Goal: Communication & Community: Connect with others

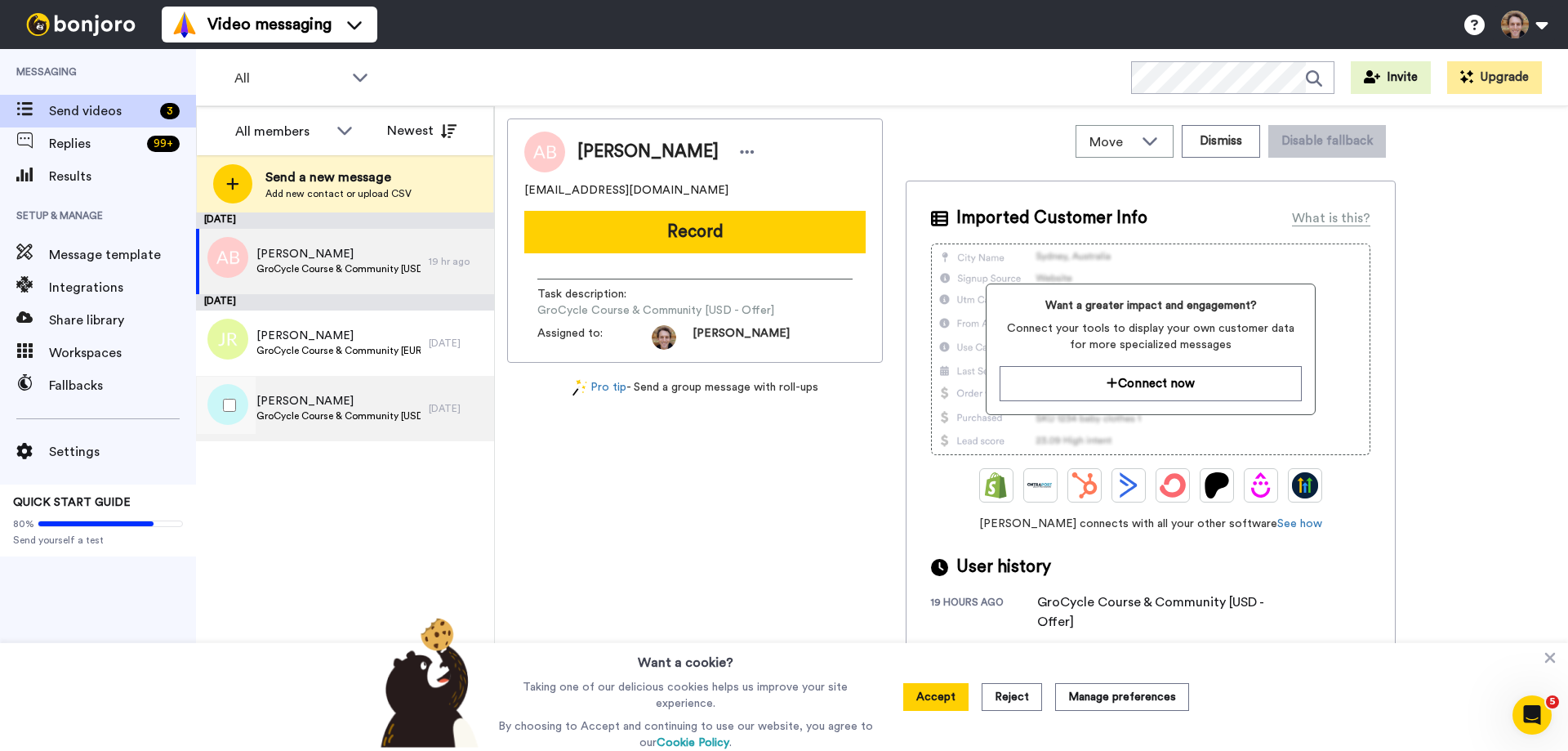
click at [344, 404] on span "[PERSON_NAME]" at bounding box center [338, 401] width 164 height 16
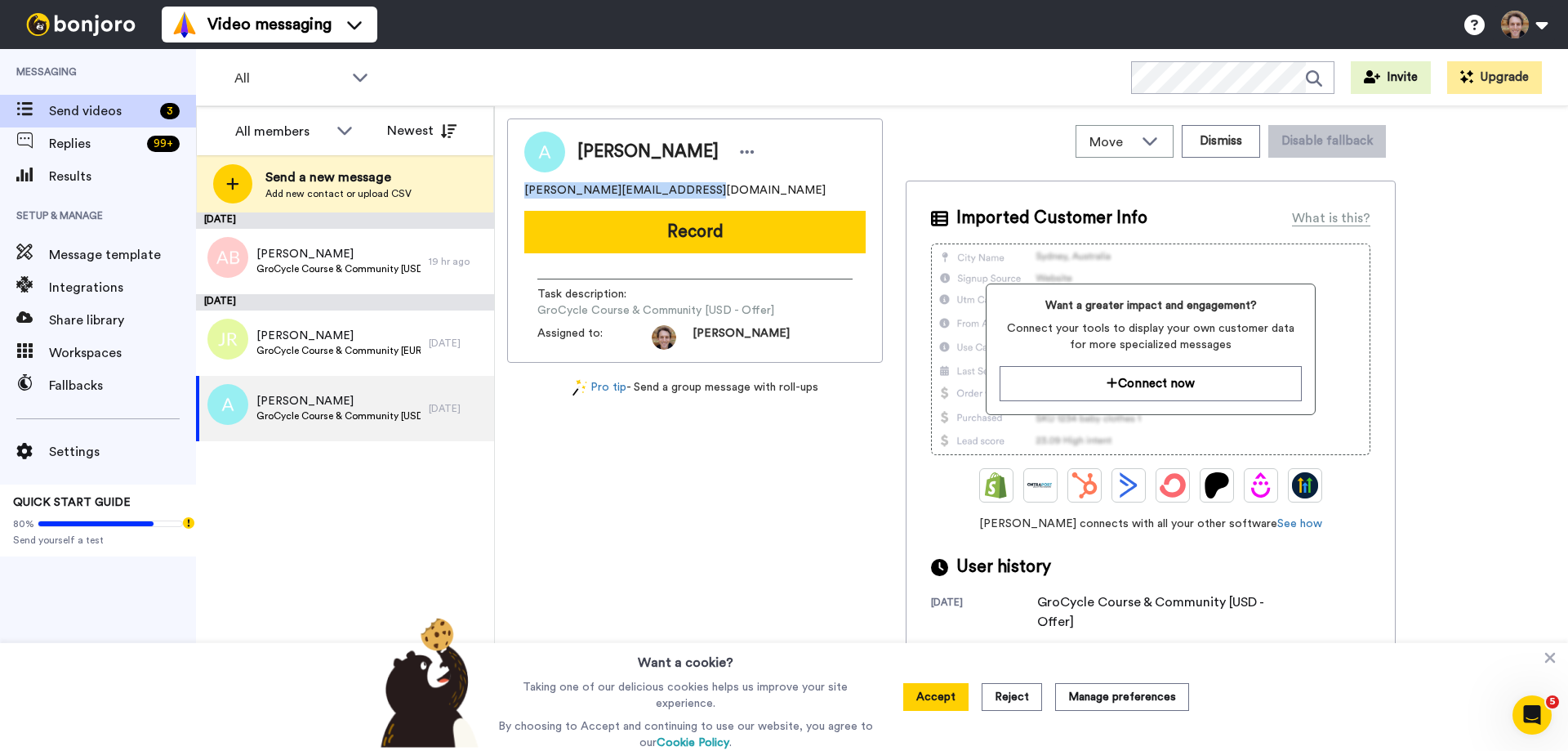
drag, startPoint x: 707, startPoint y: 190, endPoint x: 522, endPoint y: 187, distance: 185.0
click at [522, 187] on div "Anthony [EMAIL_ADDRESS][DOMAIN_NAME] Record Task description : GroCycle Course …" at bounding box center [694, 241] width 376 height 245
copy span "[PERSON_NAME][EMAIL_ADDRESS][DOMAIN_NAME]"
click at [315, 407] on span "[PERSON_NAME]" at bounding box center [338, 401] width 164 height 16
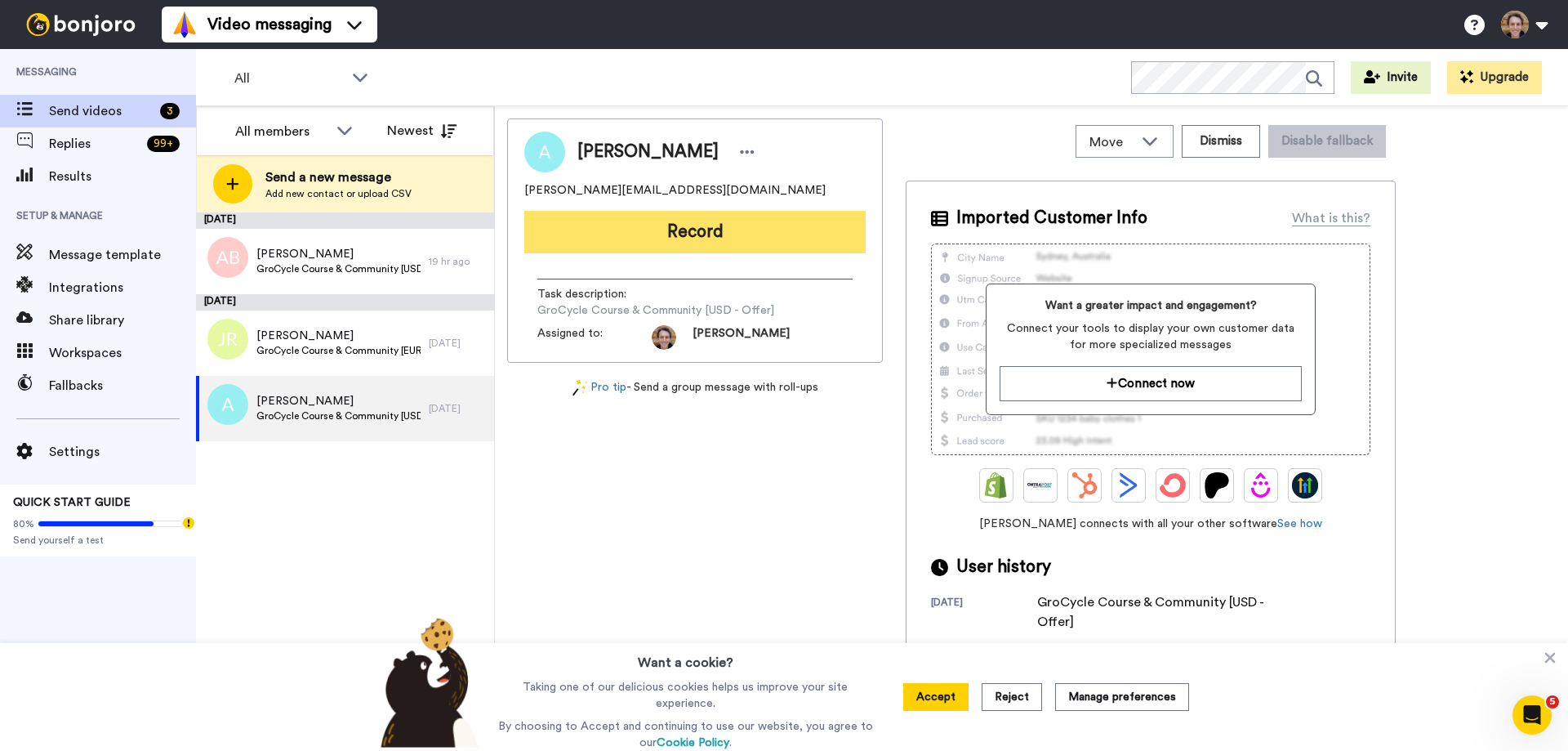
click at [713, 229] on button "Record" at bounding box center [694, 232] width 341 height 43
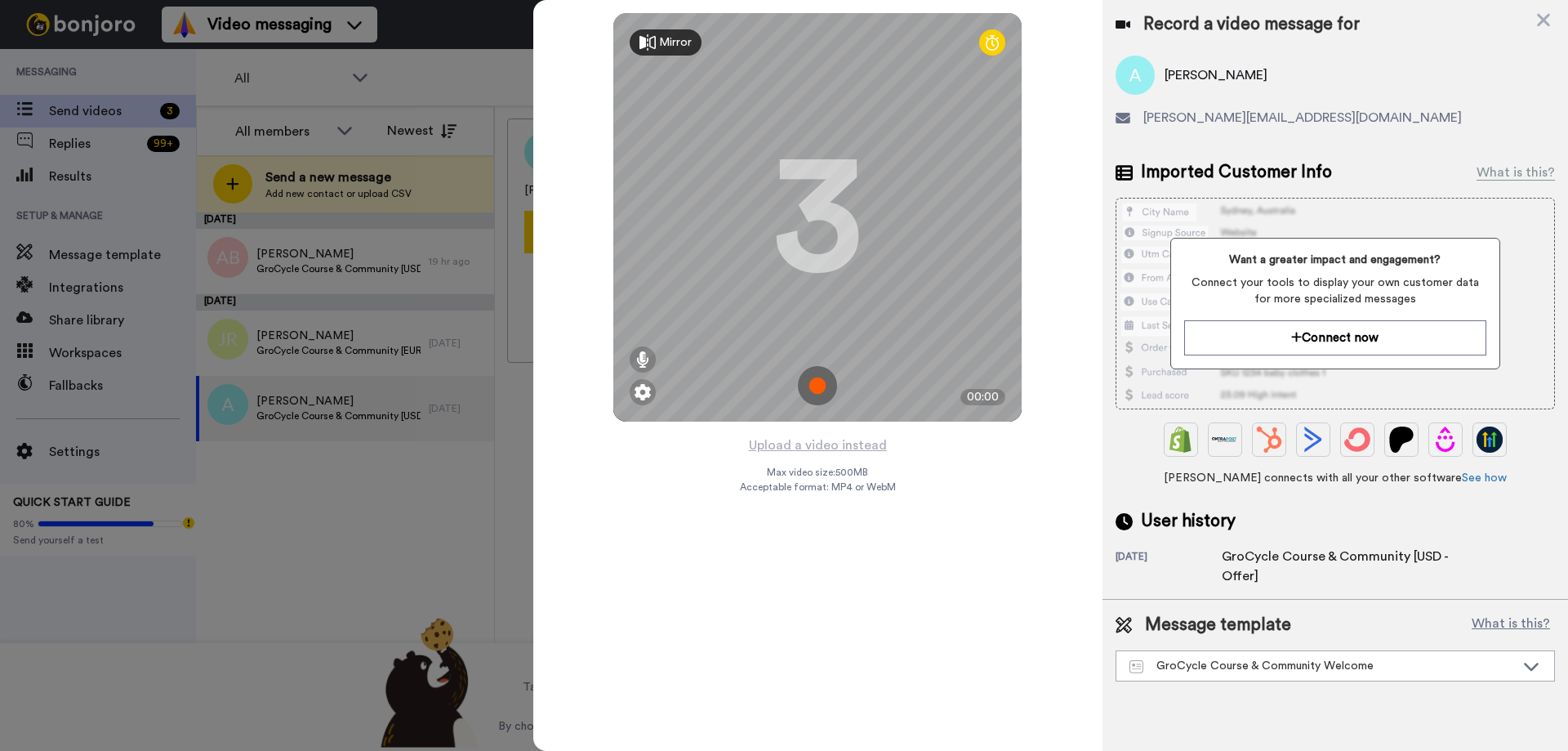
click at [827, 391] on img at bounding box center [817, 385] width 39 height 39
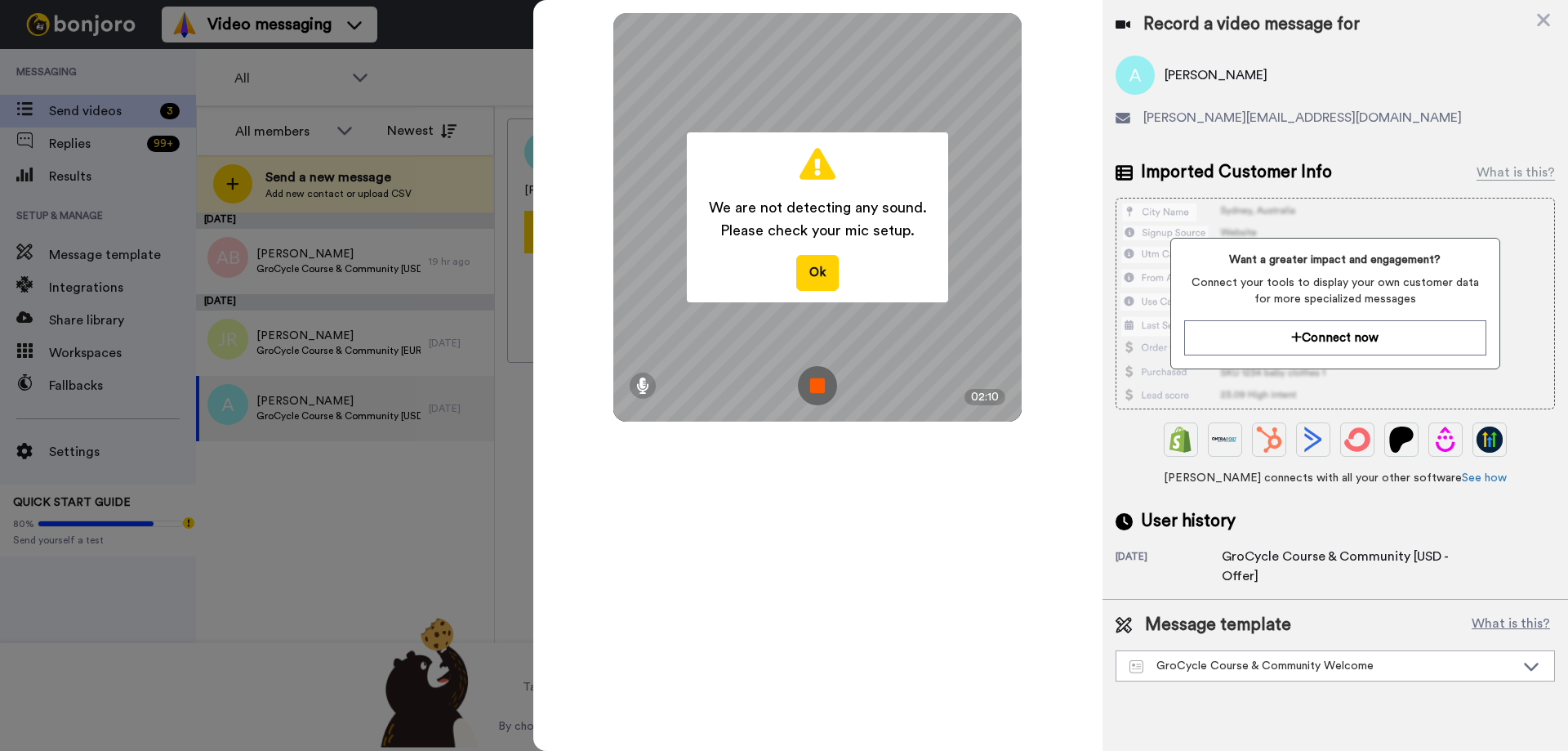
click at [815, 385] on img at bounding box center [817, 385] width 39 height 39
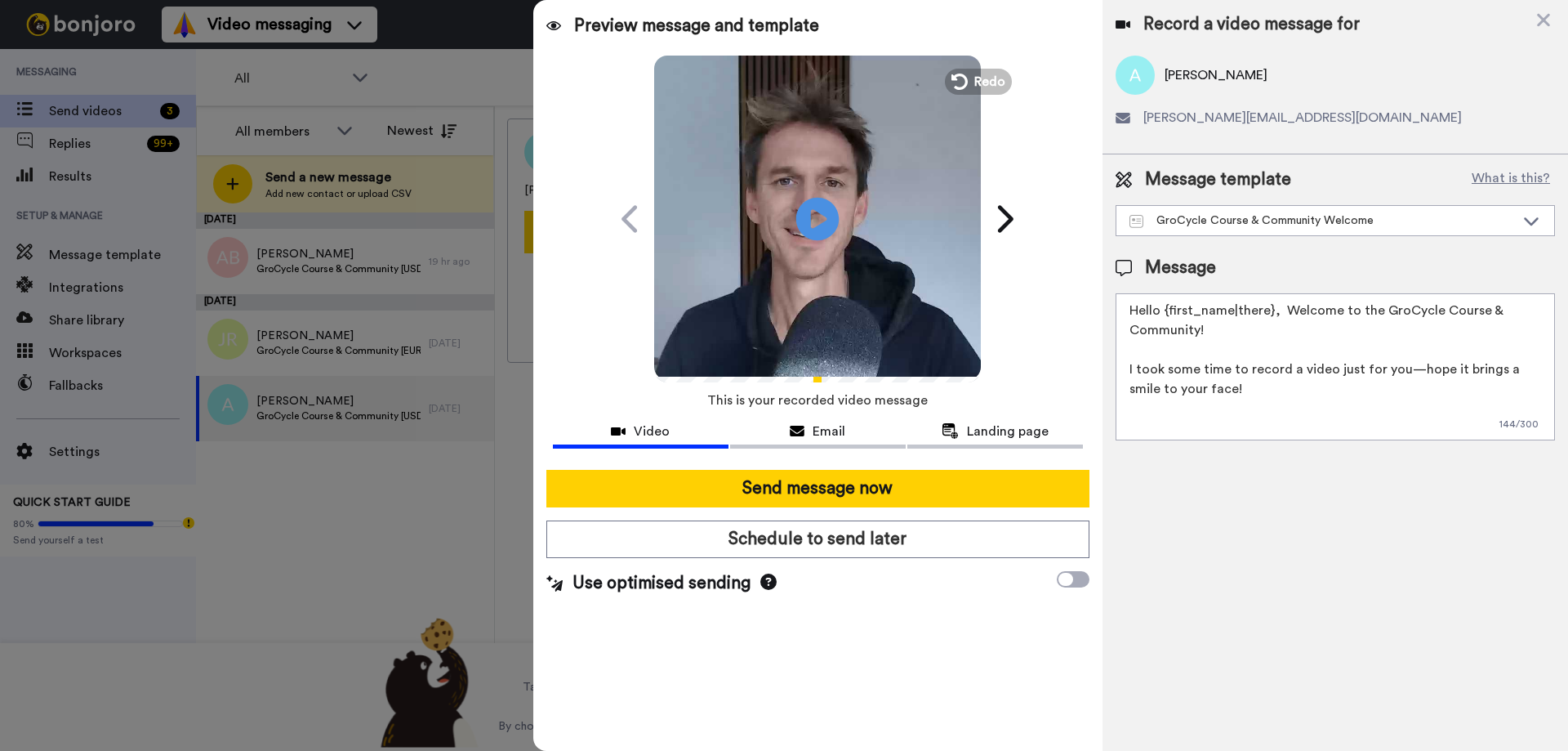
click at [816, 224] on icon "Play/Pause" at bounding box center [818, 218] width 43 height 78
click at [819, 231] on icon at bounding box center [818, 218] width 43 height 43
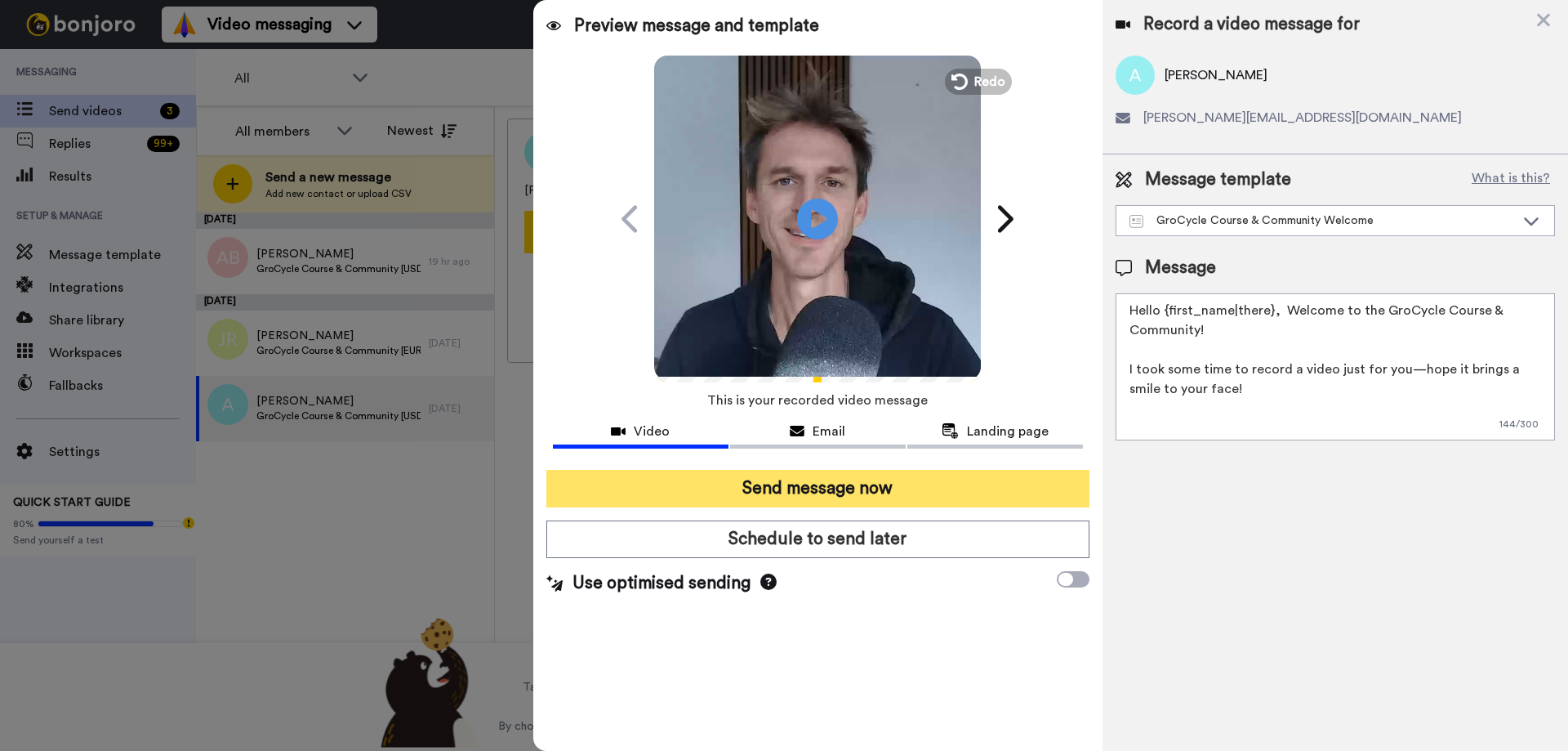
click at [830, 485] on button "Send message now" at bounding box center [818, 488] width 543 height 37
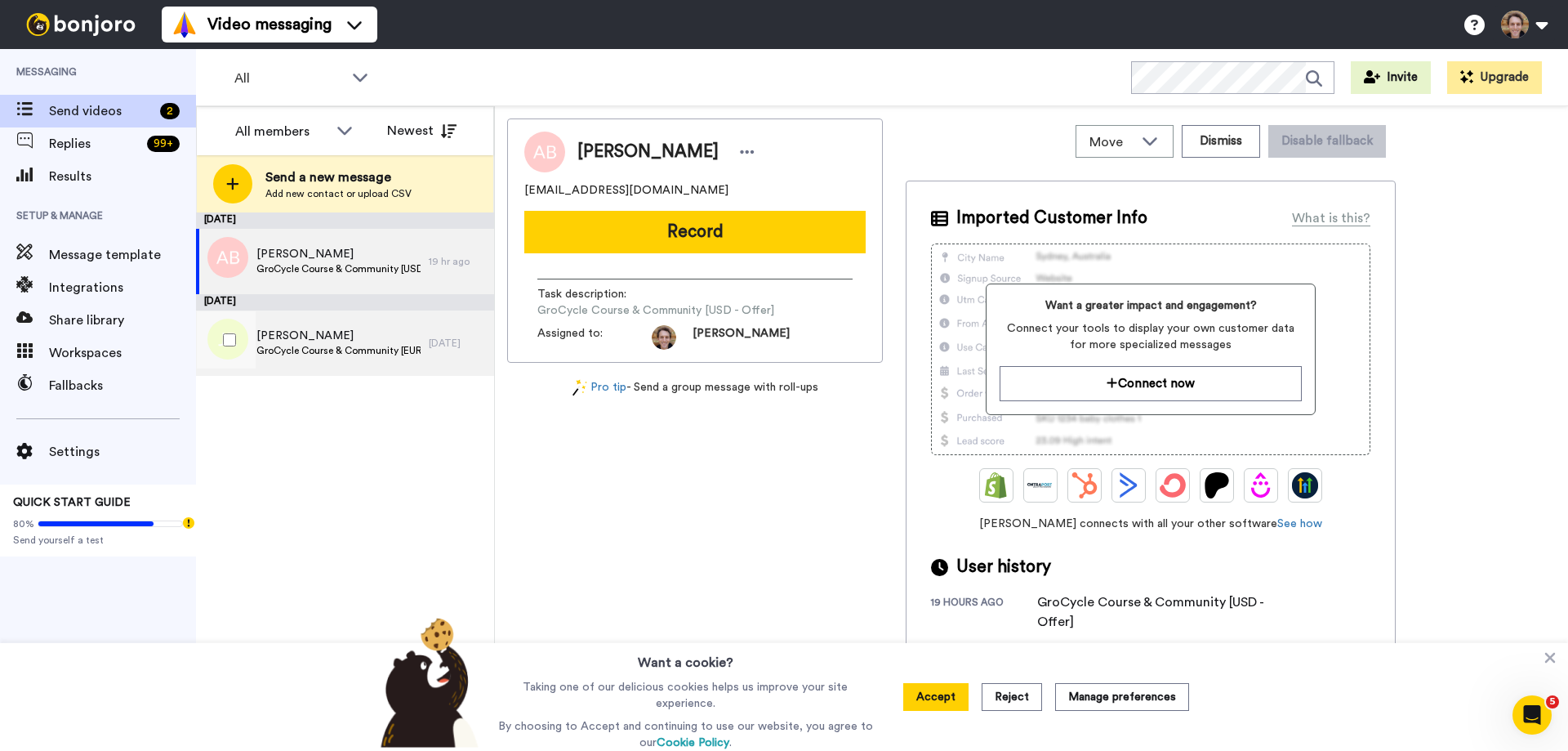
click at [326, 357] on div "John Ryan GroCycle Course & Community [EURO - Offer]" at bounding box center [338, 343] width 164 height 31
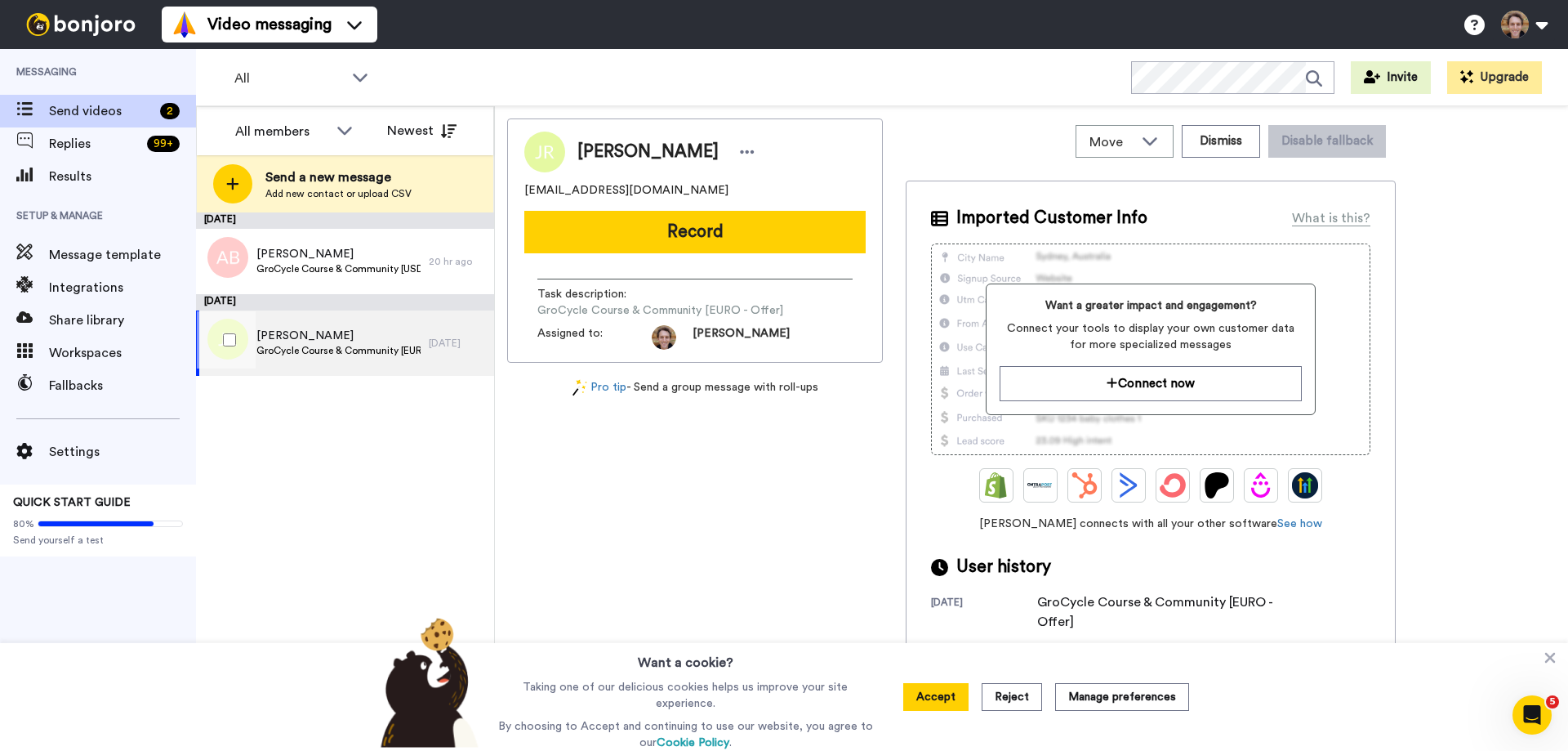
click at [359, 342] on span "[PERSON_NAME]" at bounding box center [338, 336] width 164 height 16
drag, startPoint x: 638, startPoint y: 189, endPoint x: 519, endPoint y: 183, distance: 119.2
click at [519, 183] on div "John Ryan eqgrass@gmail.com Record Task description : GroCycle Course & Communi…" at bounding box center [694, 241] width 376 height 245
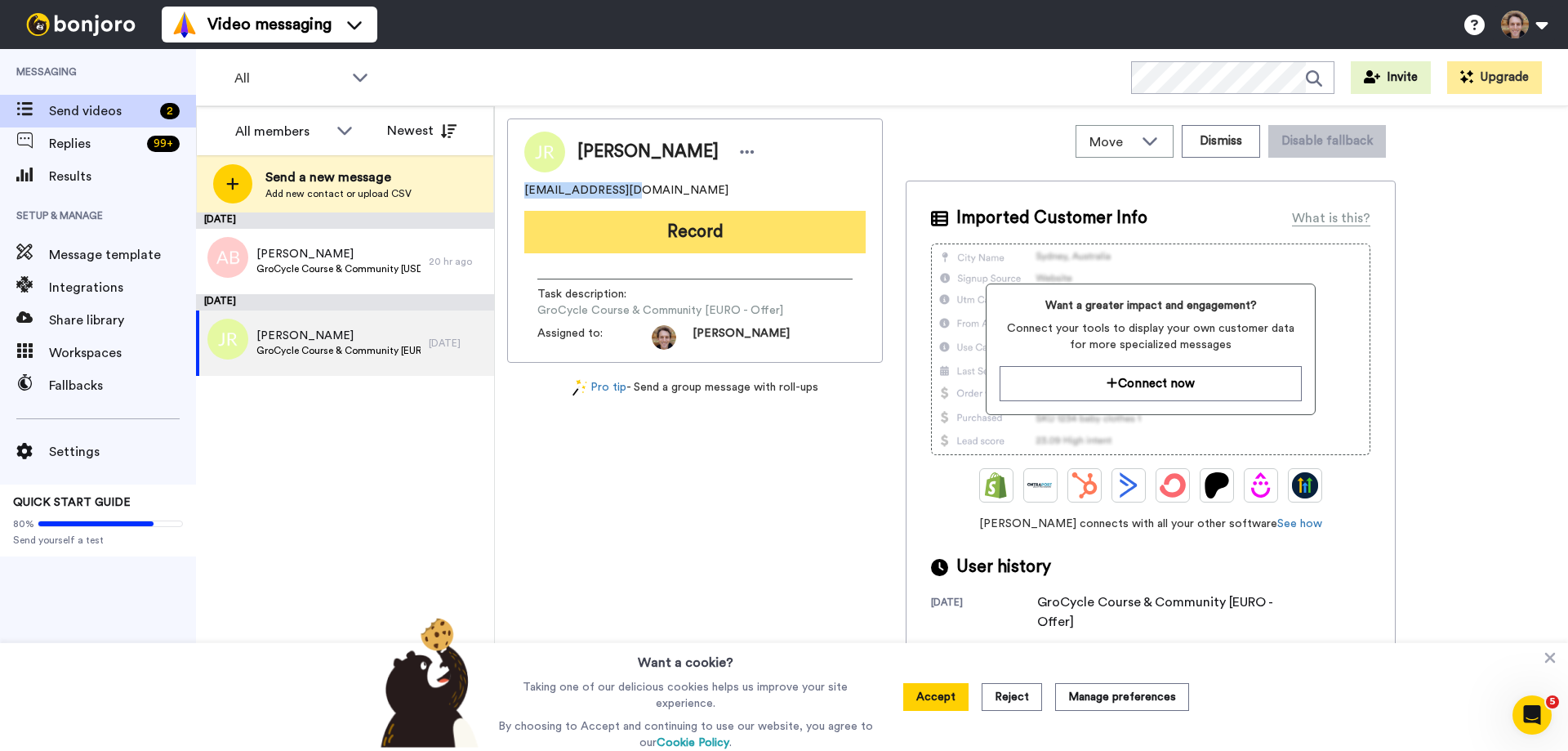
copy span "eqgrass@gmail.com"
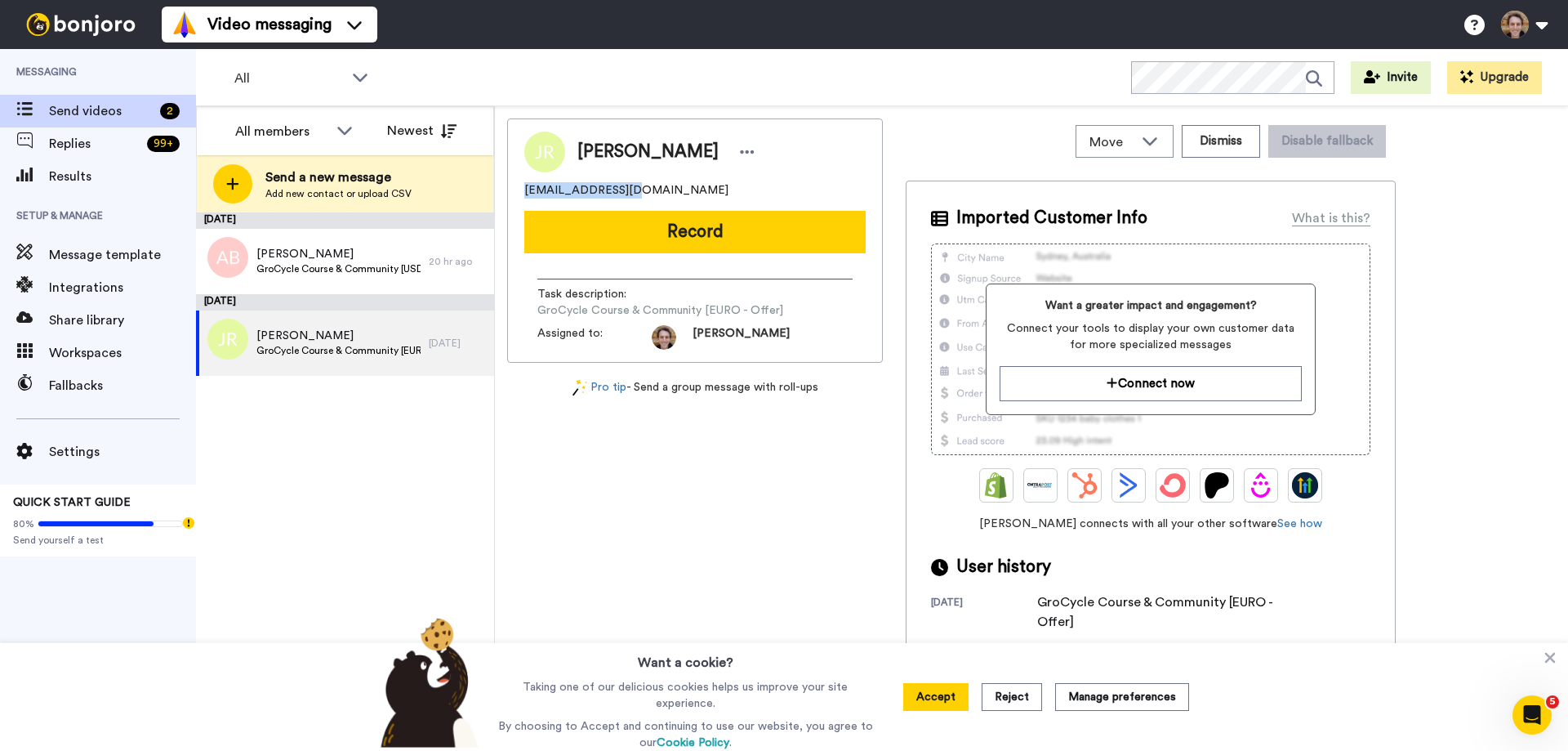
click at [654, 246] on button "Record" at bounding box center [694, 232] width 341 height 43
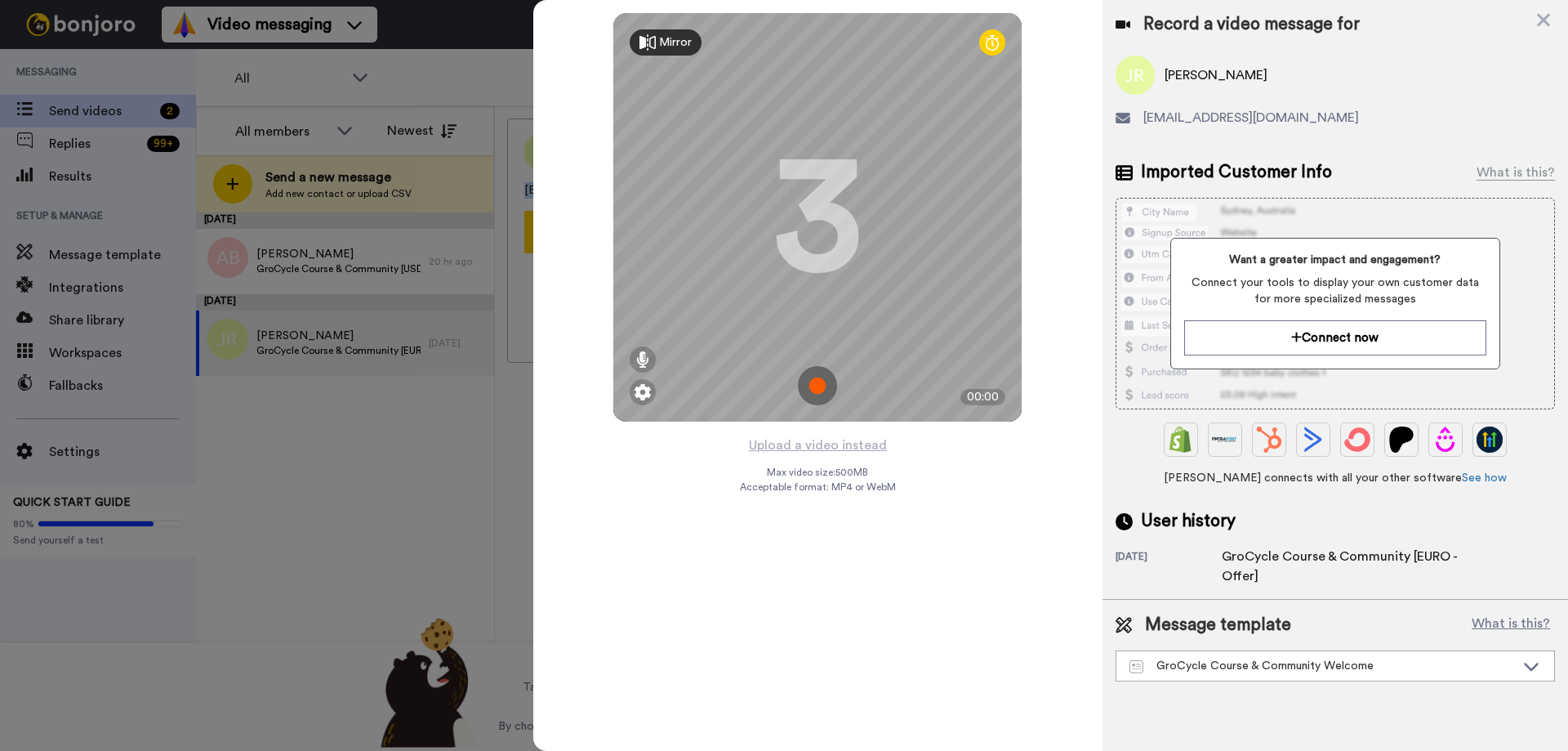
click at [823, 392] on img at bounding box center [817, 385] width 39 height 39
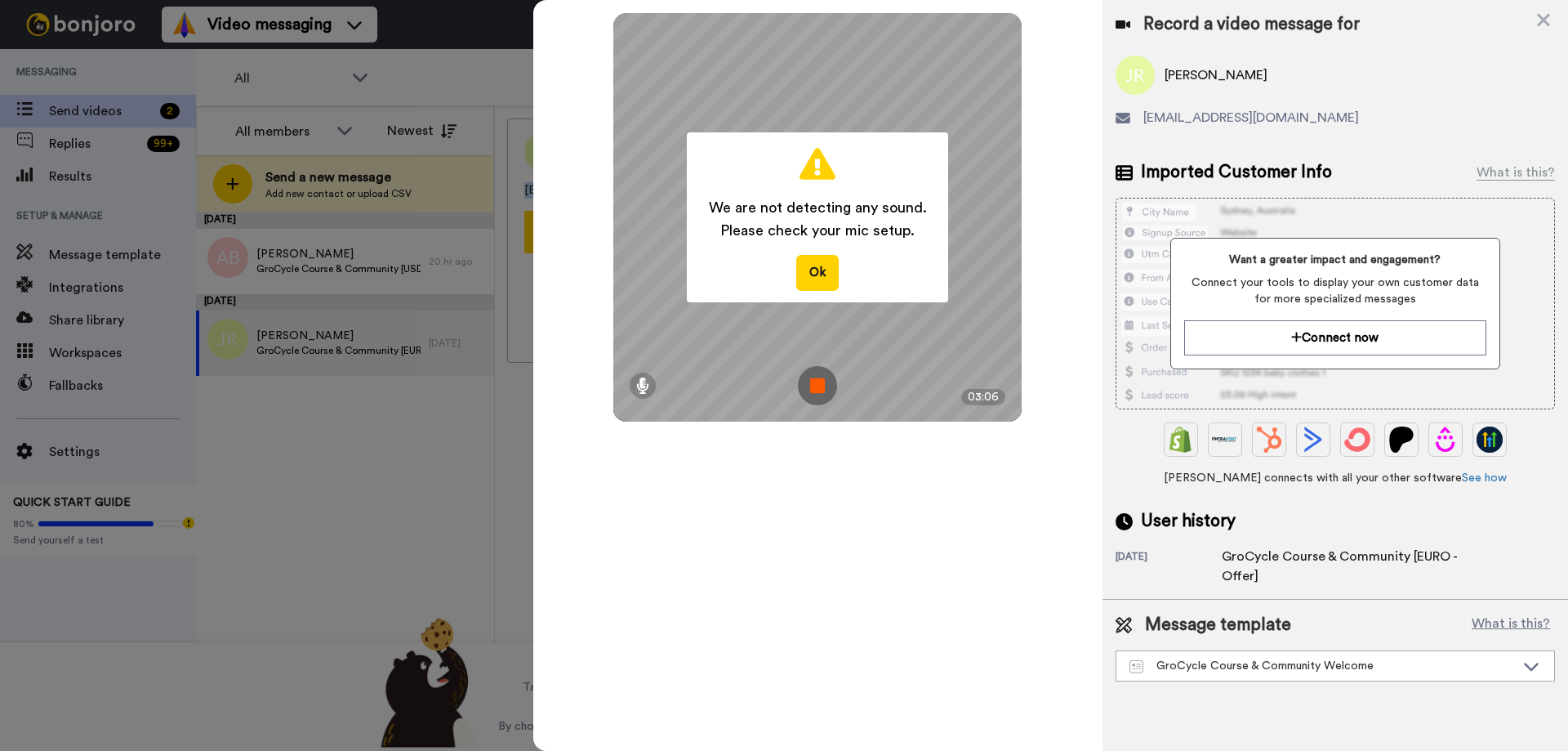
click at [820, 383] on img at bounding box center [817, 385] width 39 height 39
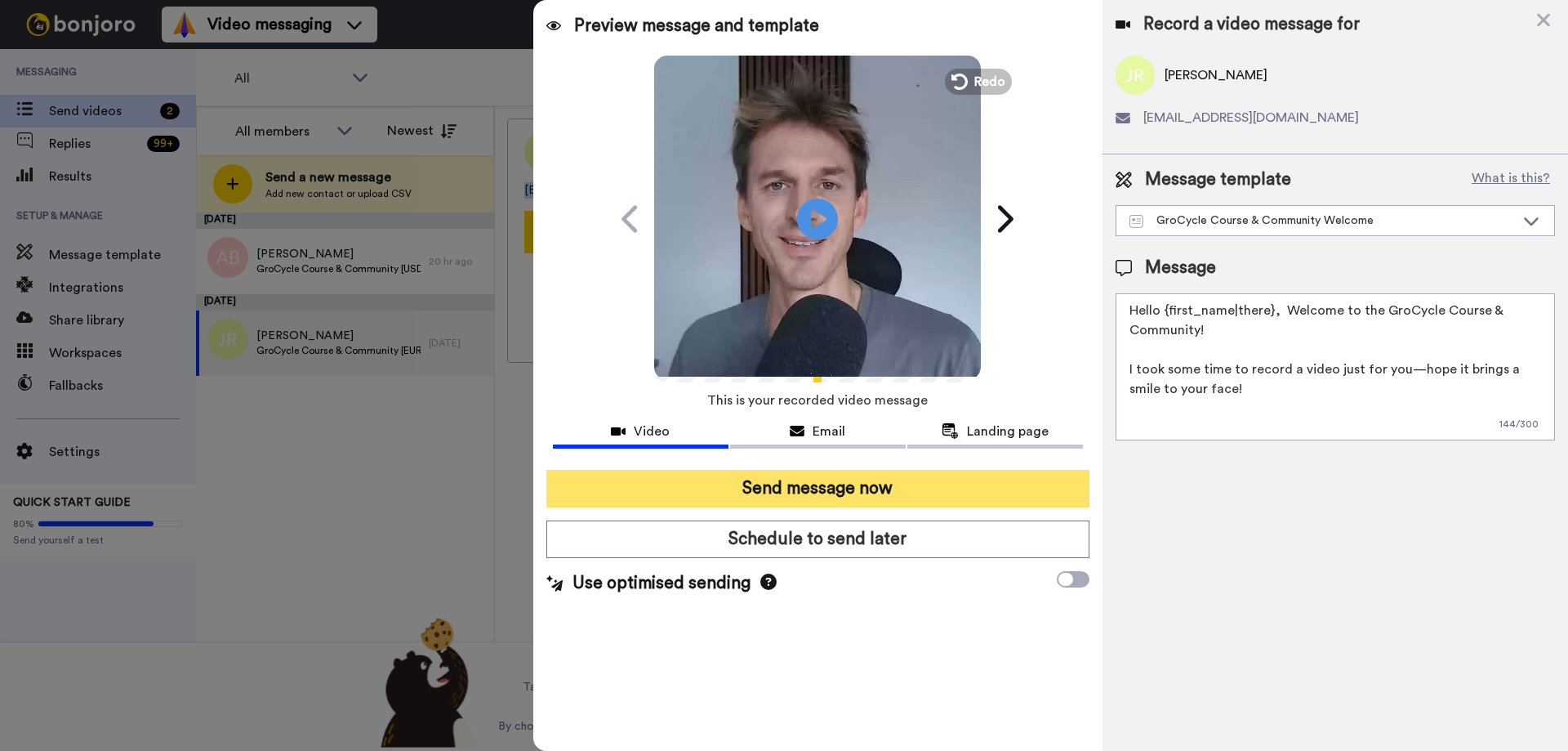
click at [856, 485] on button "Send message now" at bounding box center [818, 488] width 543 height 37
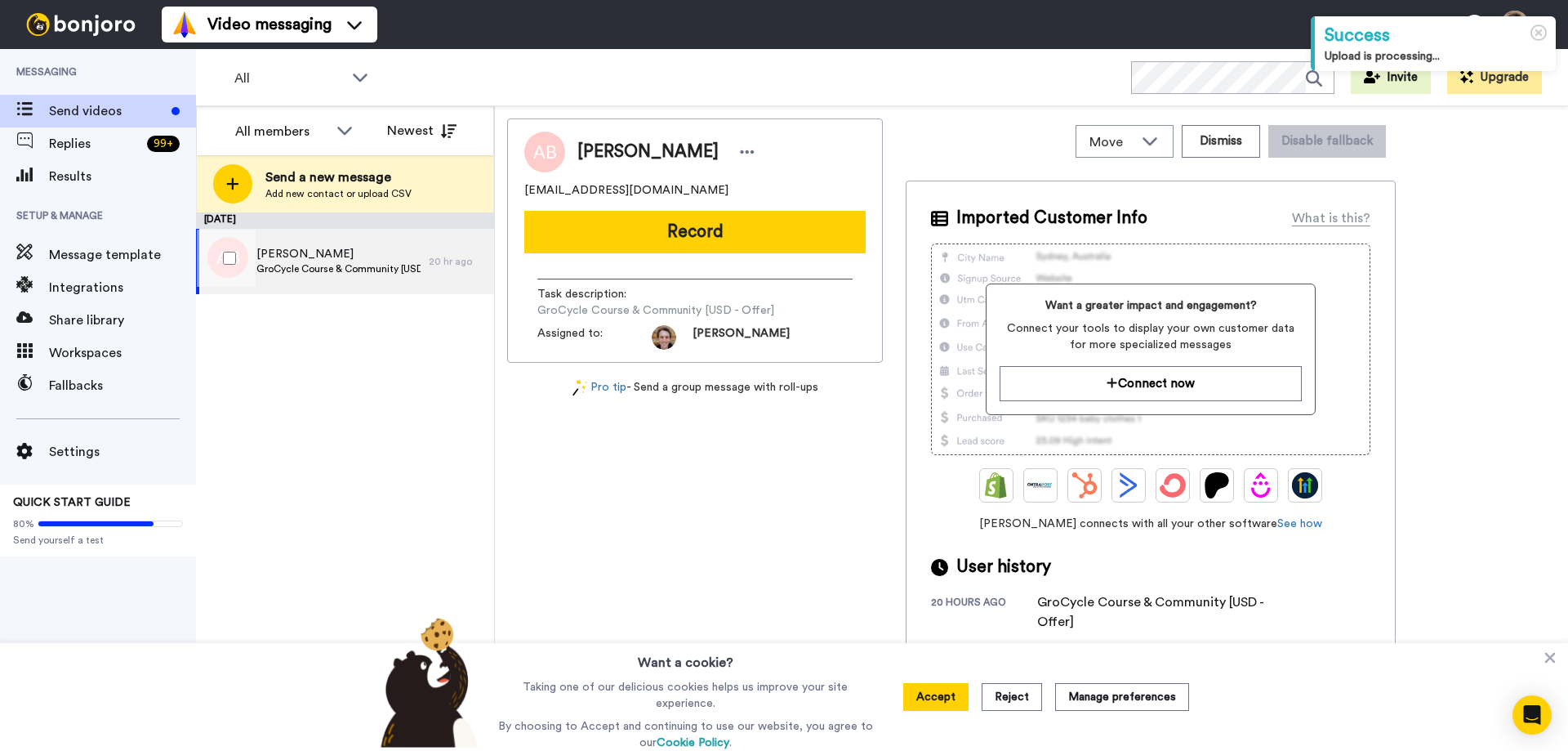
click at [309, 256] on span "[PERSON_NAME]" at bounding box center [338, 255] width 164 height 16
drag, startPoint x: 669, startPoint y: 196, endPoint x: 525, endPoint y: 188, distance: 144.2
click at [525, 188] on div "[EMAIL_ADDRESS][DOMAIN_NAME]" at bounding box center [694, 190] width 341 height 16
copy span "[EMAIL_ADDRESS][DOMAIN_NAME]"
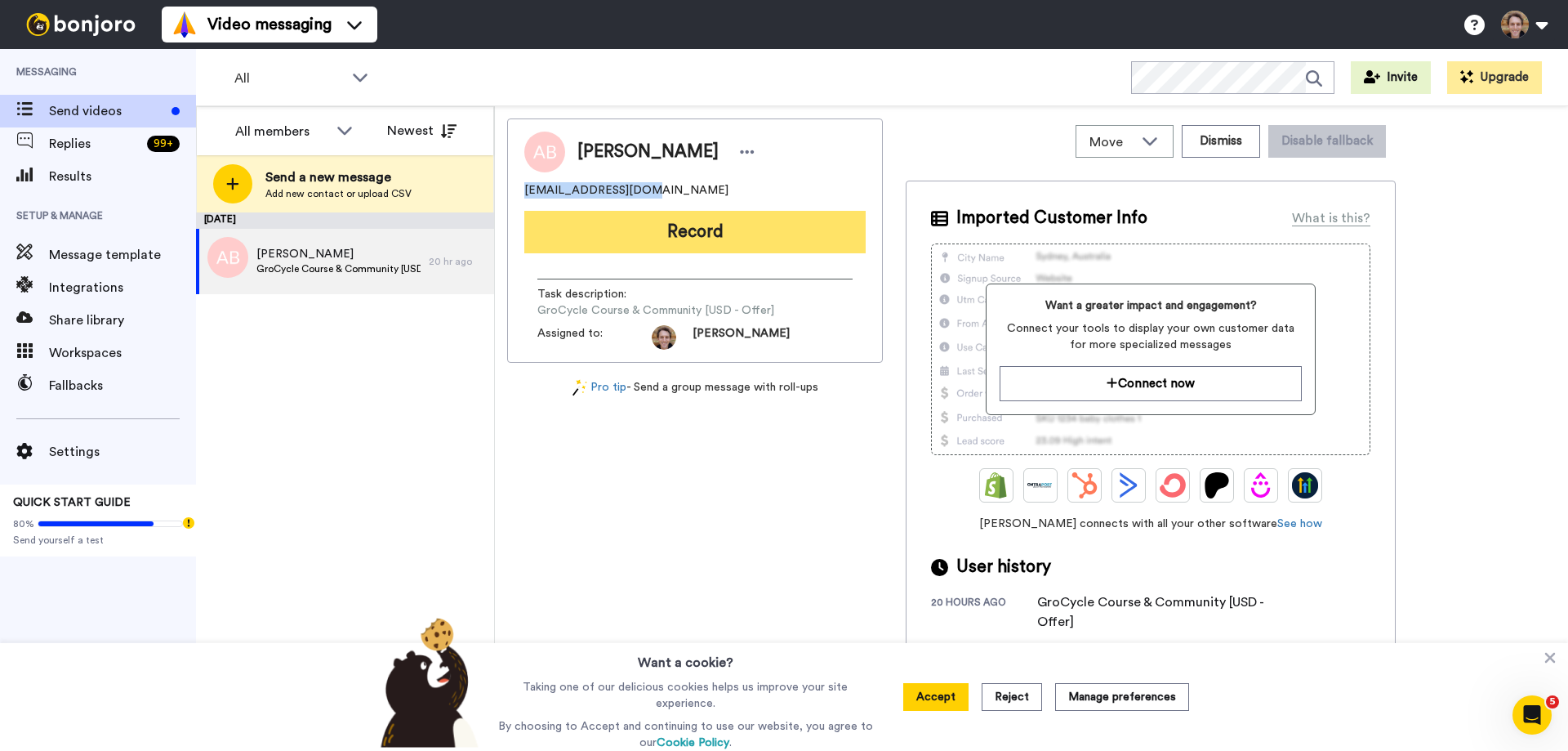
click at [686, 229] on button "Record" at bounding box center [694, 232] width 341 height 43
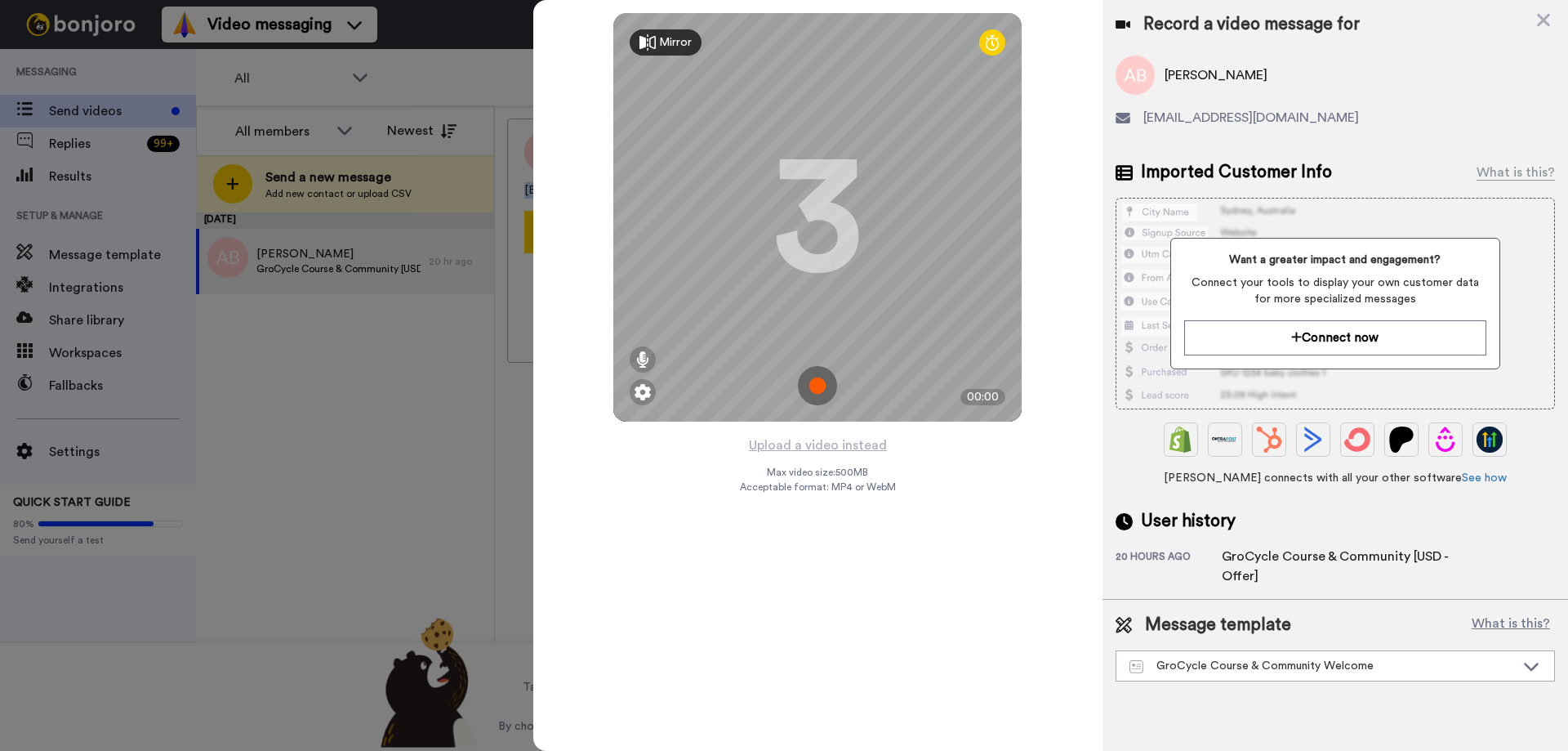
click at [819, 386] on img at bounding box center [817, 385] width 39 height 39
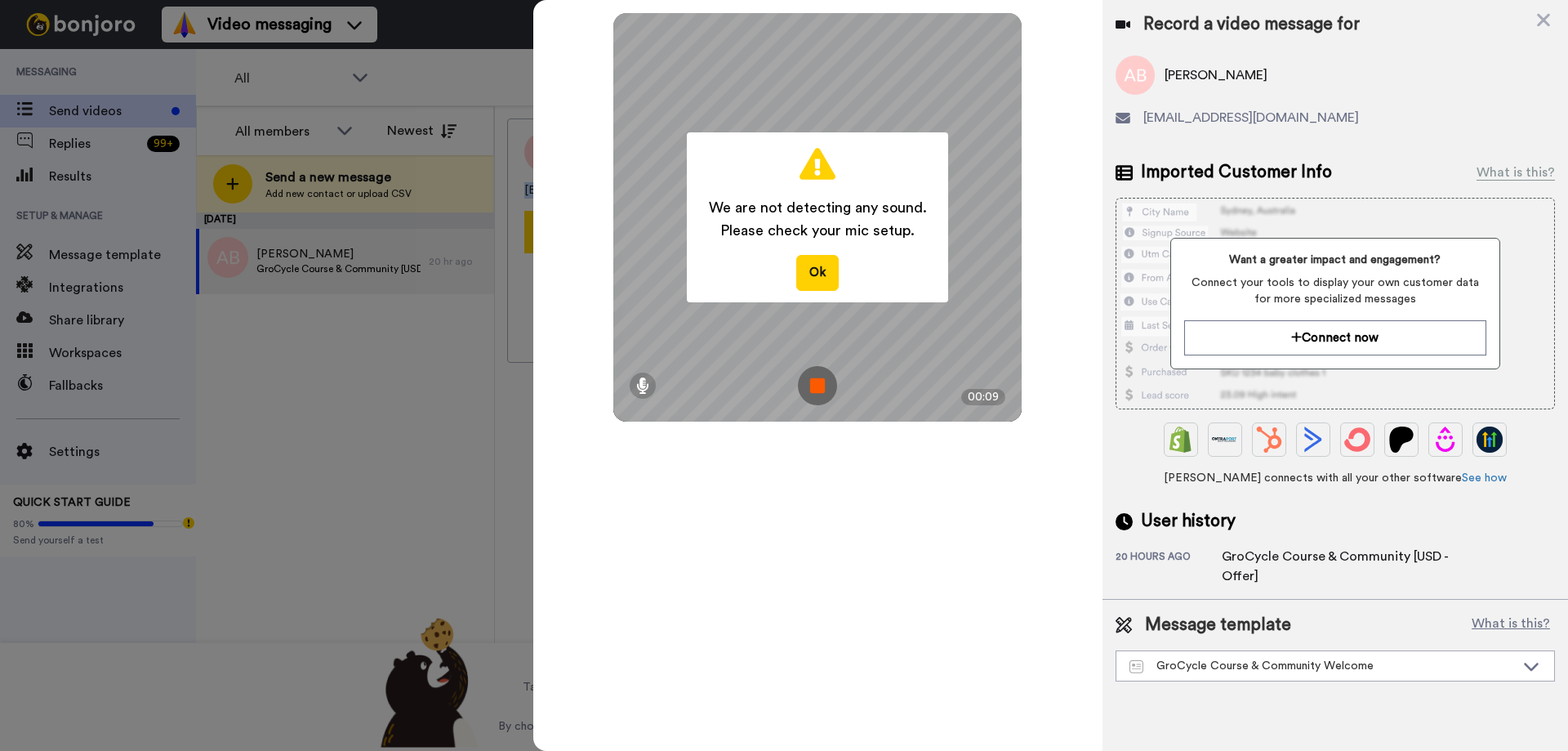
click at [822, 383] on img at bounding box center [817, 385] width 39 height 39
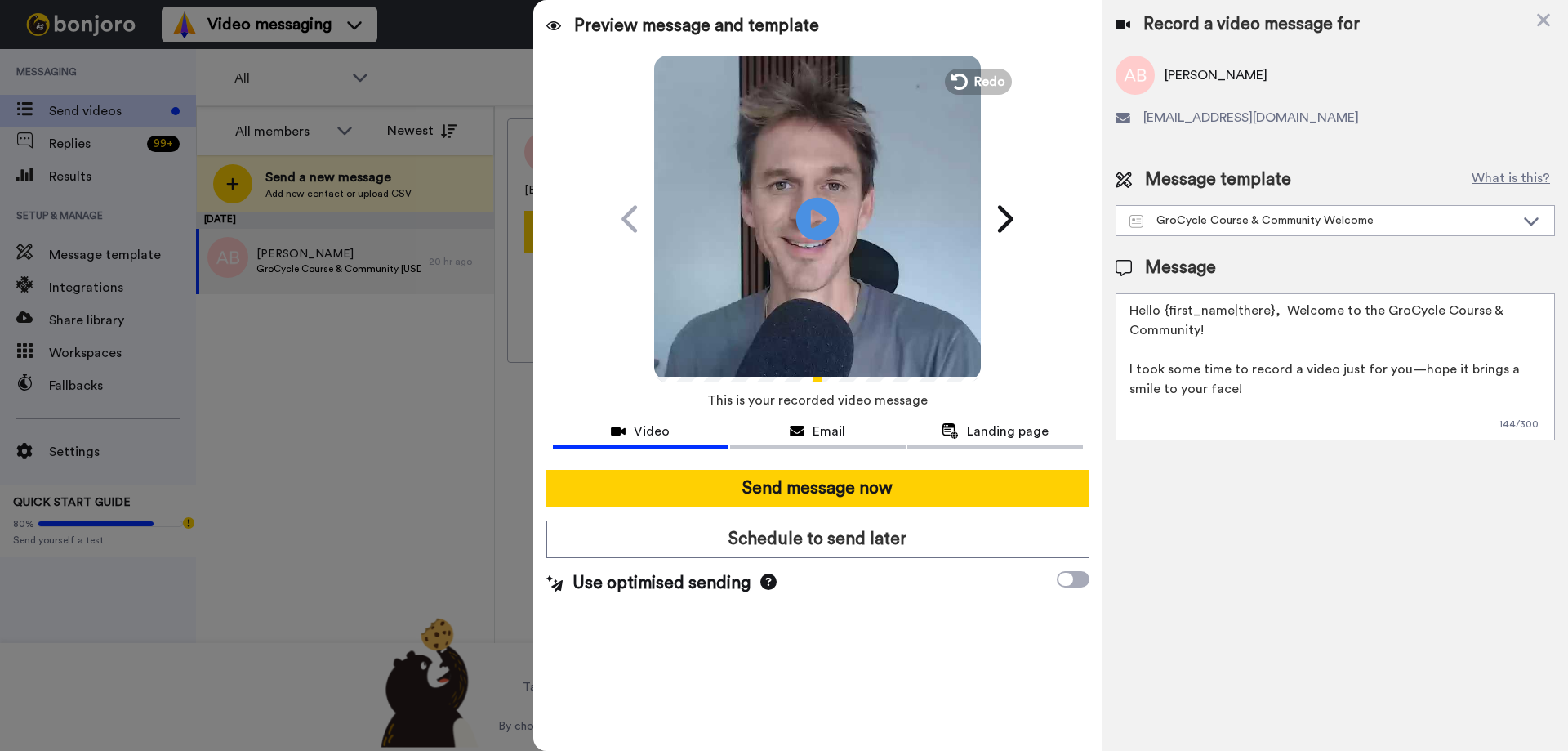
click at [820, 230] on icon at bounding box center [818, 218] width 43 height 43
click at [984, 76] on span "Redo" at bounding box center [991, 81] width 34 height 21
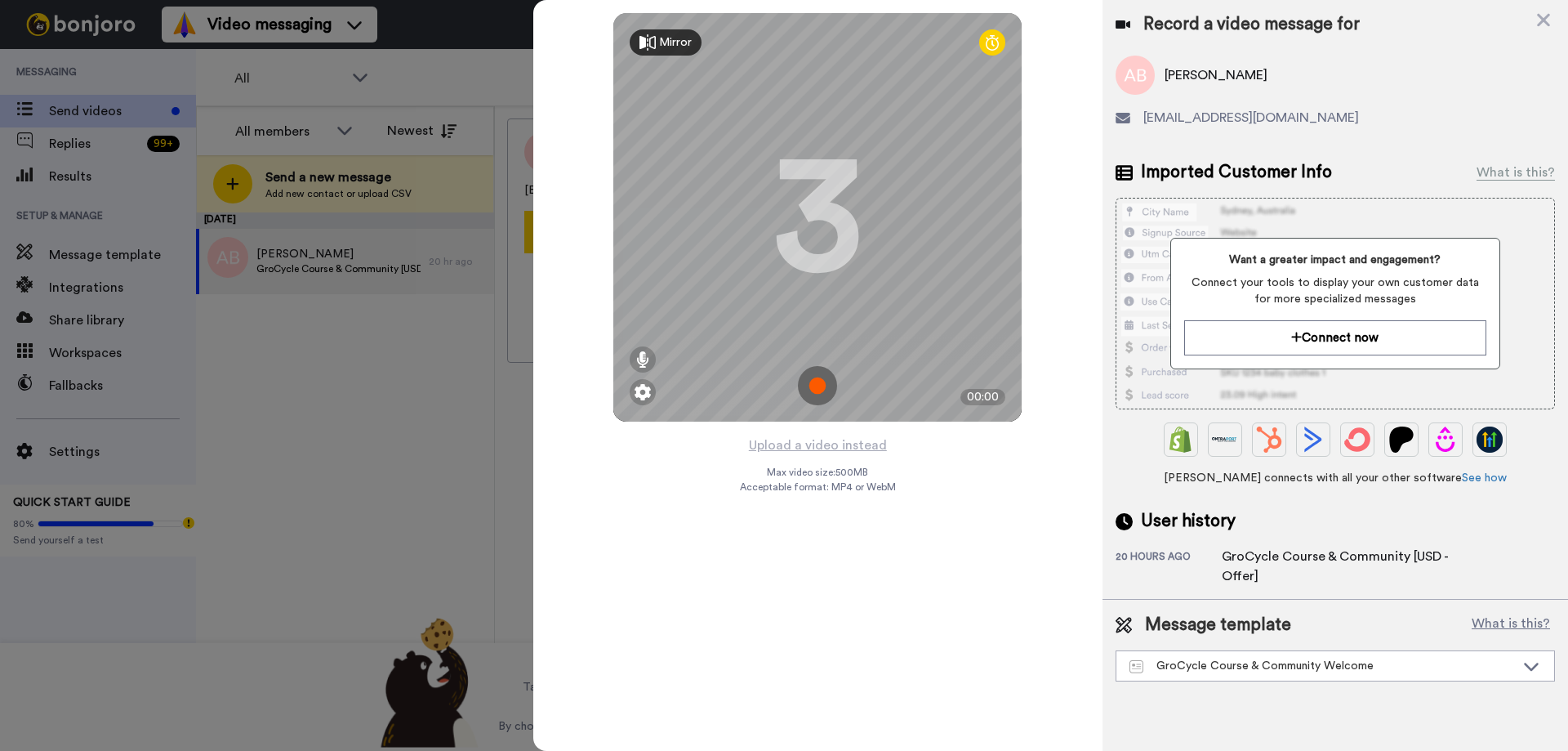
click at [817, 388] on img at bounding box center [817, 385] width 39 height 39
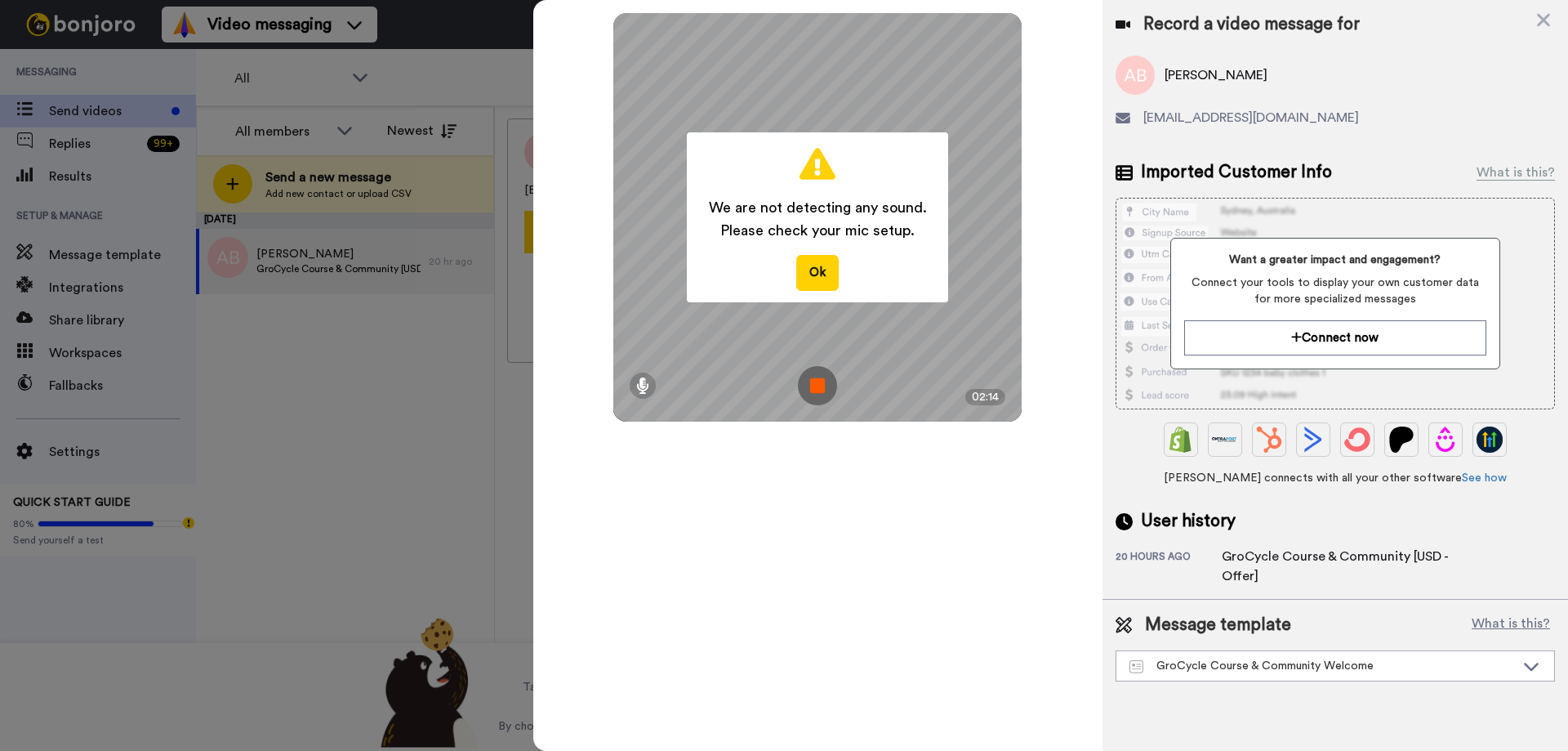
click at [817, 387] on img at bounding box center [817, 385] width 39 height 39
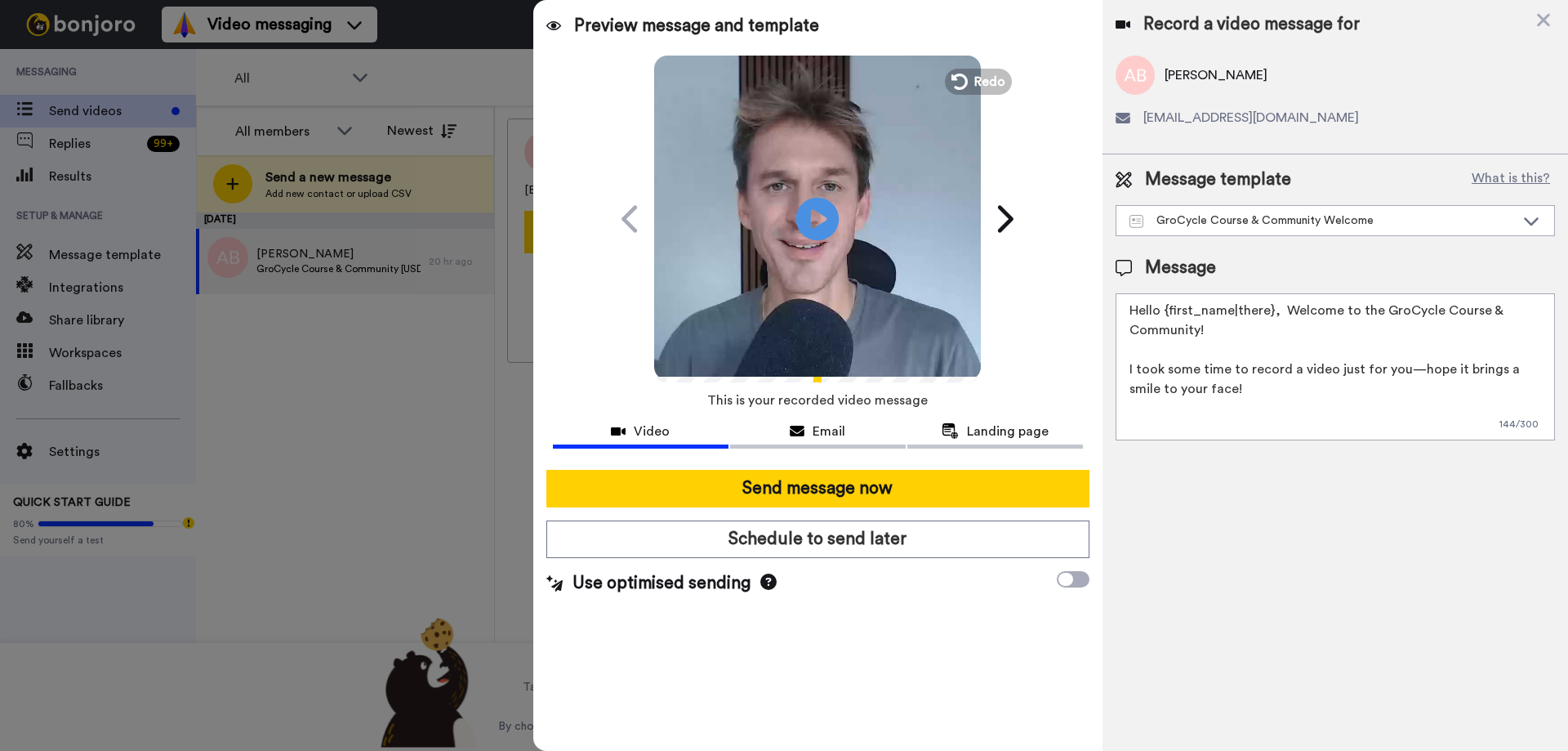
click at [827, 227] on icon at bounding box center [818, 218] width 43 height 43
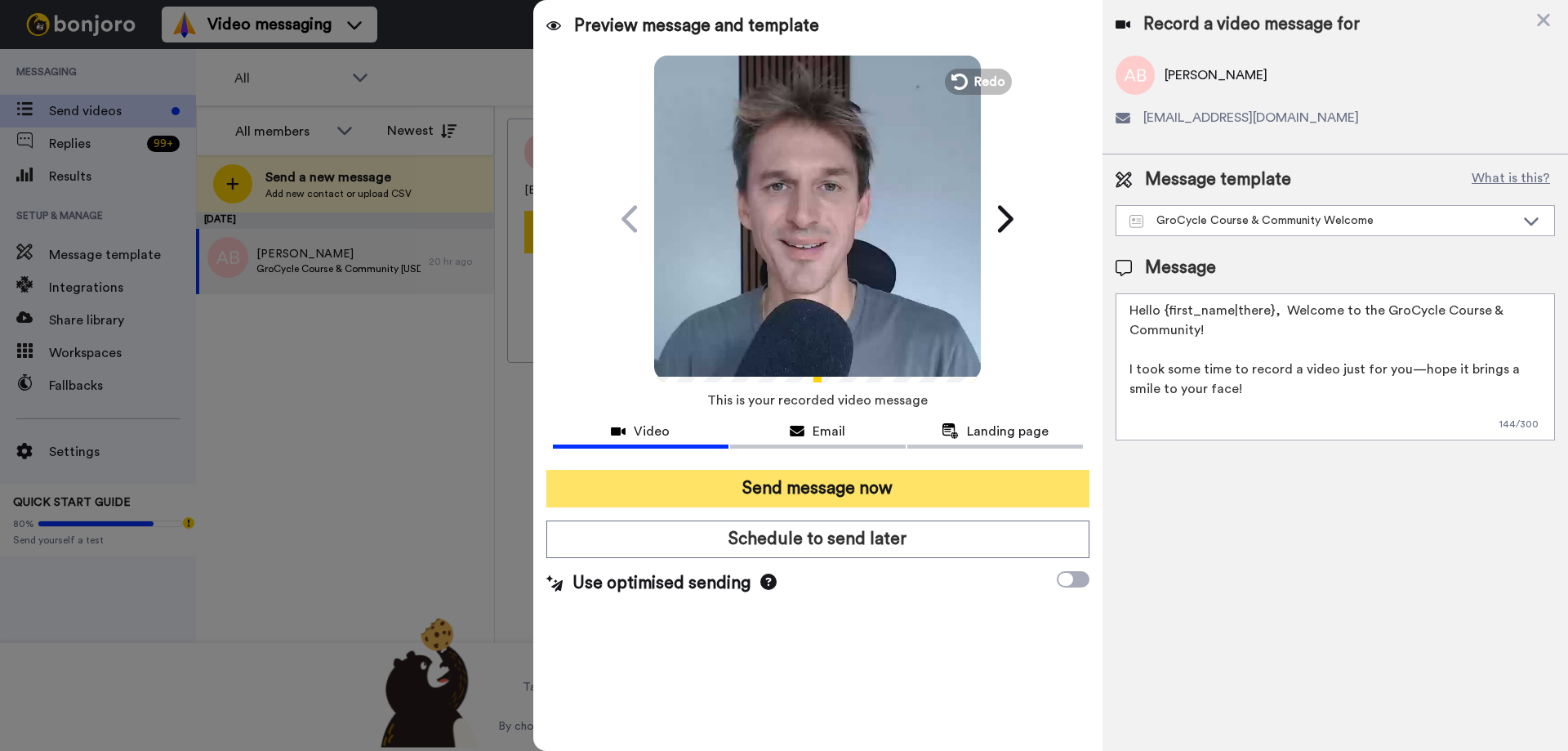
click at [1022, 479] on button "Send message now" at bounding box center [818, 488] width 543 height 37
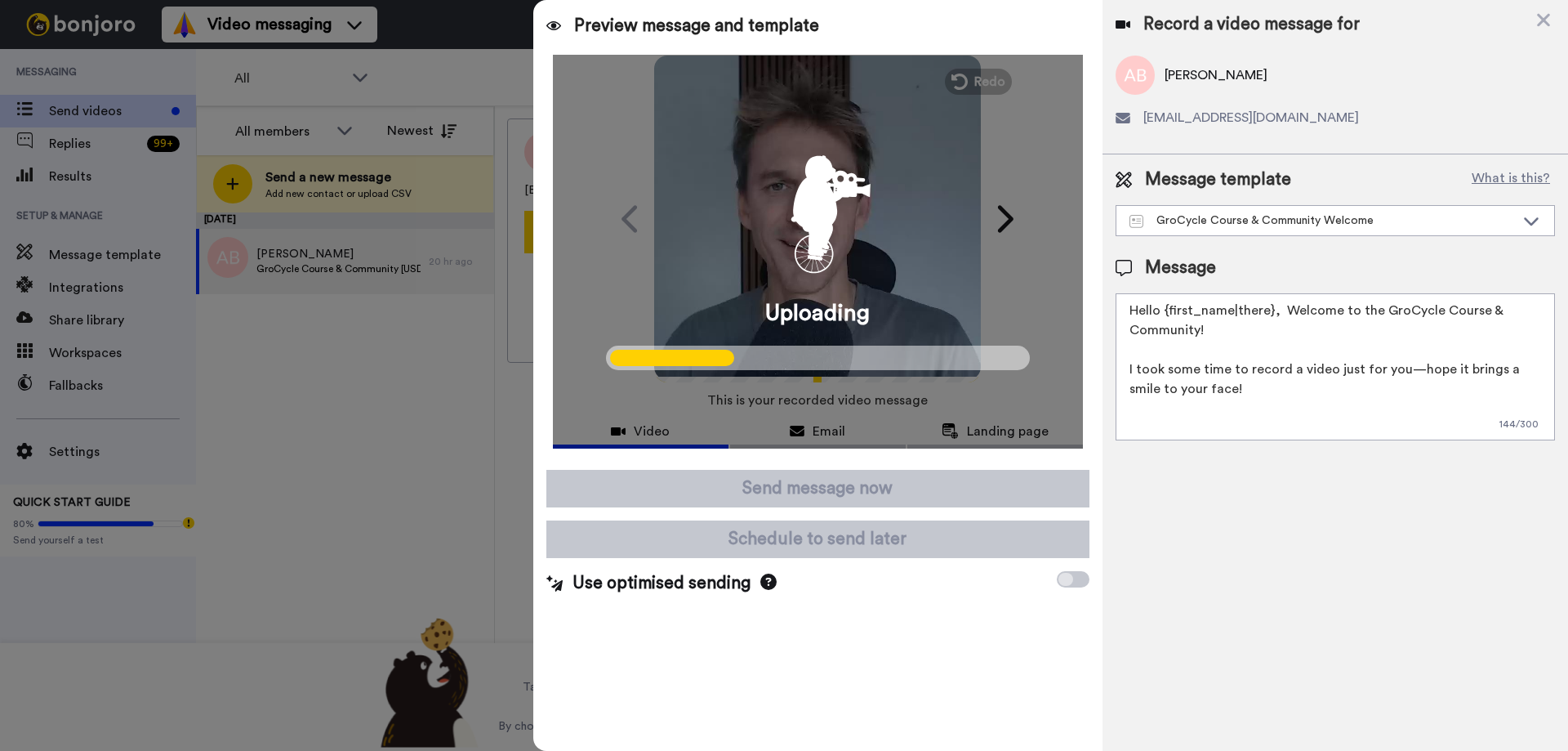
click at [915, 282] on div "Uploading" at bounding box center [817, 251] width 530 height 394
